Goal: Task Accomplishment & Management: Complete application form

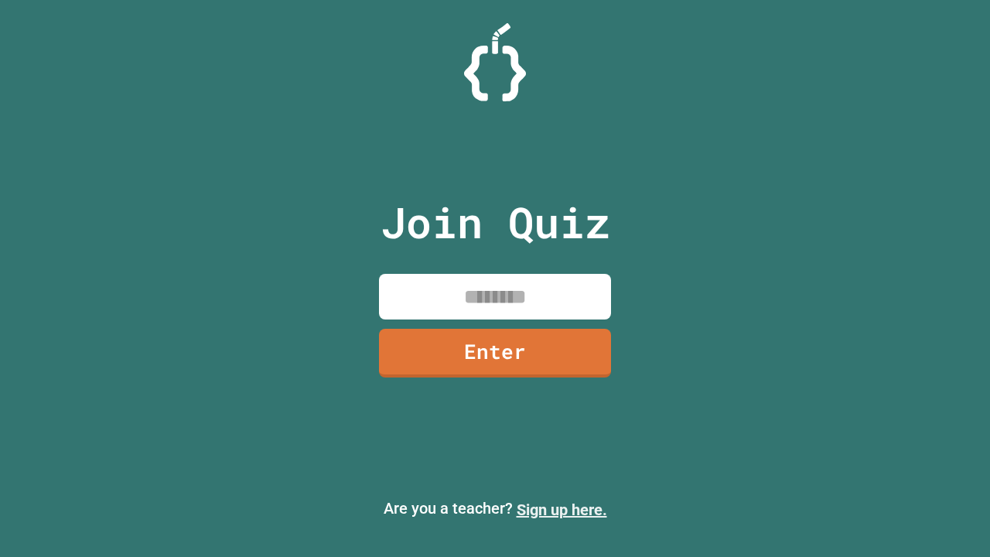
click at [561, 509] on link "Sign up here." at bounding box center [561, 509] width 90 height 19
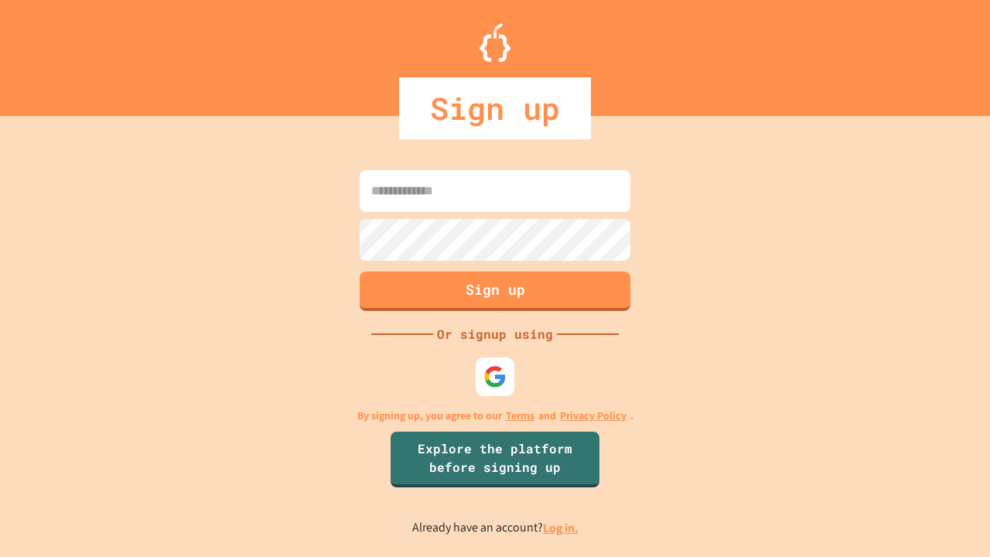
click at [561, 527] on link "Log in." at bounding box center [561, 527] width 36 height 16
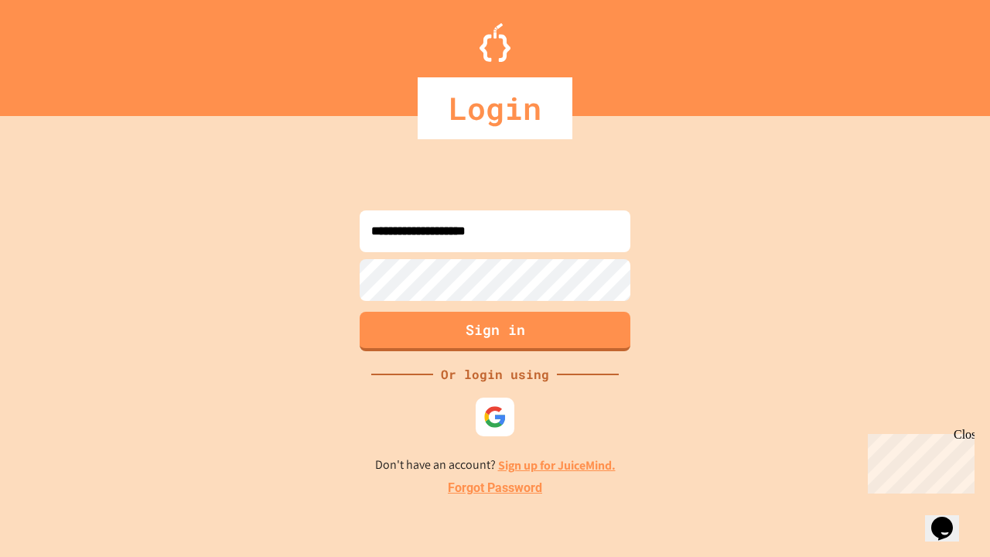
type input "**********"
